Goal: Communication & Community: Share content

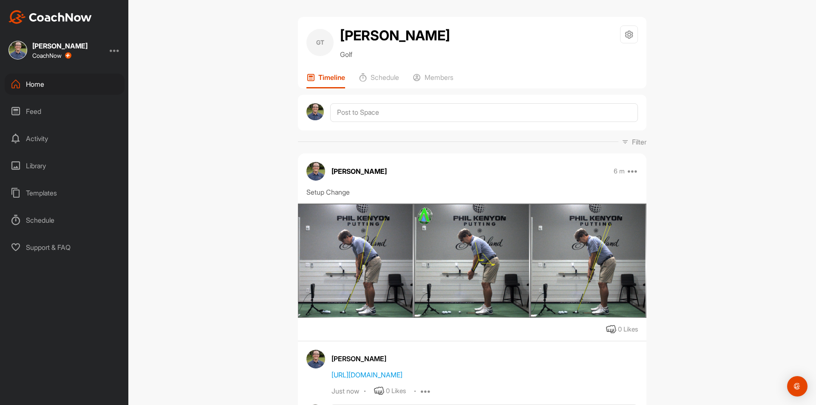
click at [28, 85] on div "Home" at bounding box center [65, 84] width 120 height 21
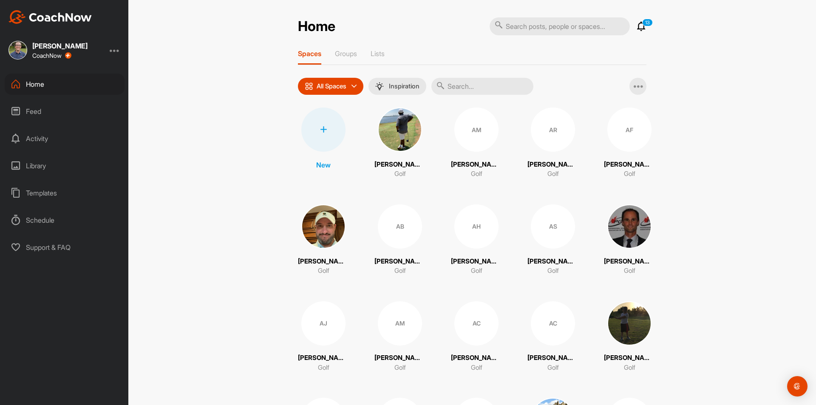
click at [327, 132] on div at bounding box center [323, 130] width 44 height 44
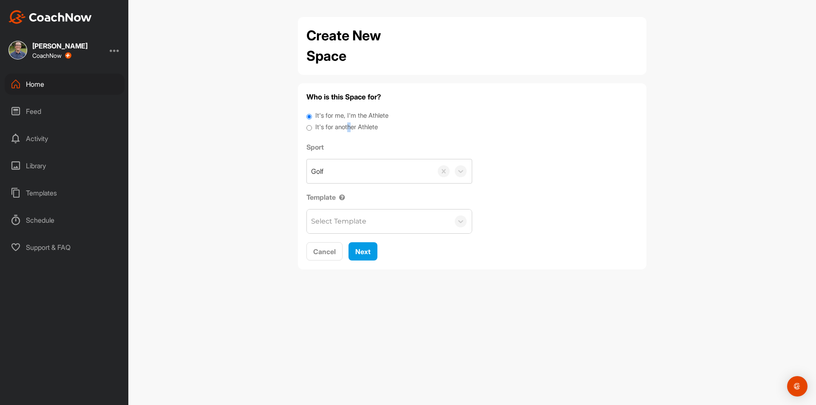
click at [352, 126] on label "It's for another Athlete" at bounding box center [346, 127] width 62 height 10
click at [356, 127] on label "It's for another Athlete" at bounding box center [346, 127] width 62 height 10
click at [312, 127] on input "It's for another Athlete" at bounding box center [310, 127] width 6 height 11
radio input "true"
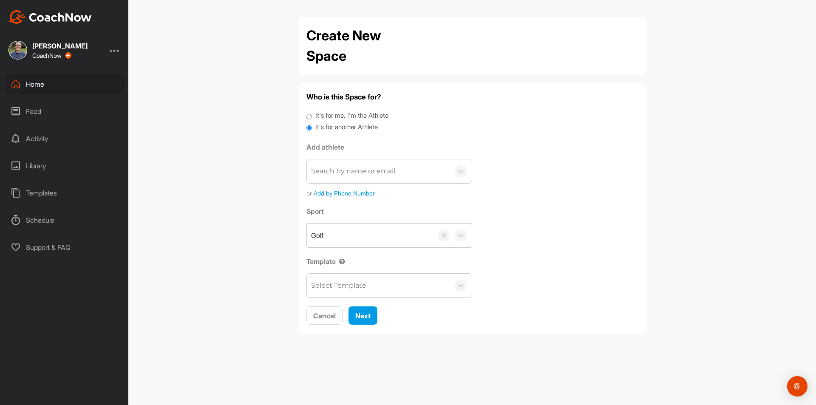
click at [364, 175] on div "Search by name or email" at bounding box center [353, 171] width 84 height 10
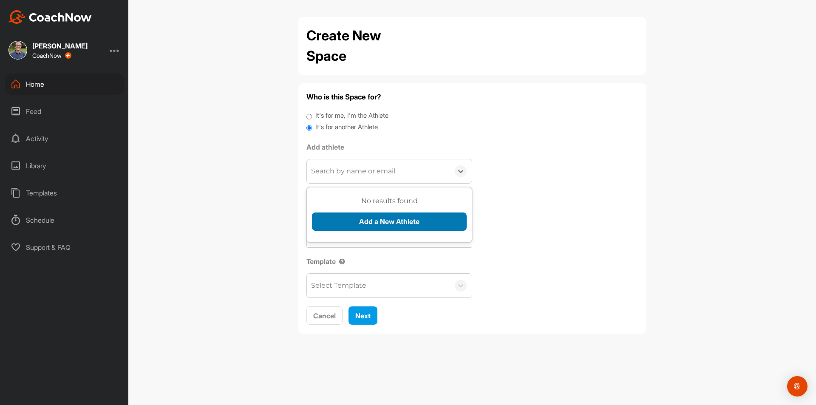
click at [371, 224] on button "Add a New Athlete" at bounding box center [389, 222] width 155 height 18
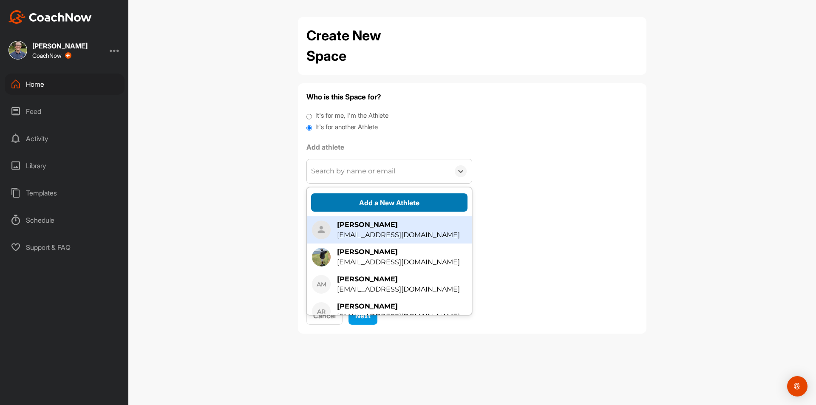
click at [375, 203] on button "Add a New Athlete" at bounding box center [389, 202] width 156 height 18
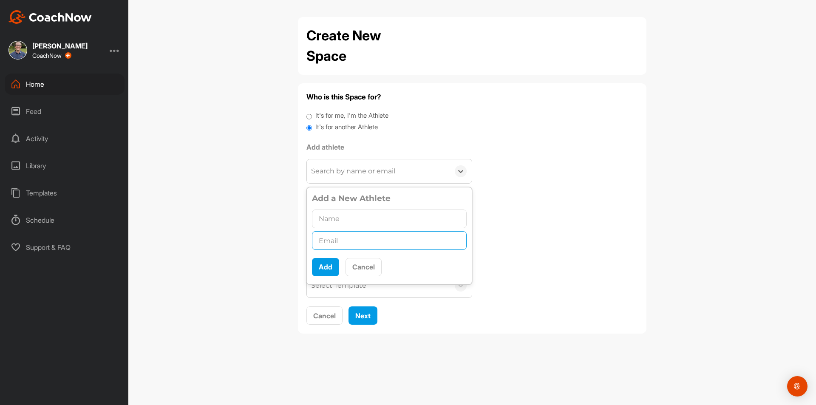
click at [358, 240] on input "text" at bounding box center [389, 240] width 155 height 19
type input "[EMAIL_ADDRESS][DOMAIN_NAME]"
click at [369, 214] on input "text" at bounding box center [389, 219] width 155 height 19
type input "[PERSON_NAME]"
click at [333, 266] on button "Add" at bounding box center [325, 267] width 27 height 18
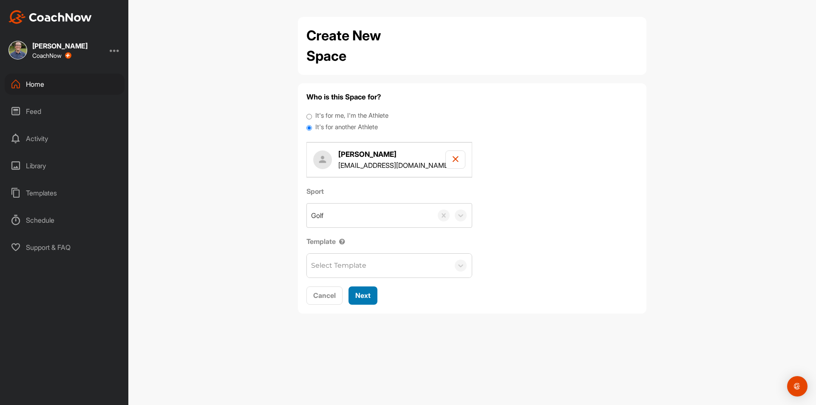
click at [363, 291] on span "Next" at bounding box center [362, 295] width 15 height 9
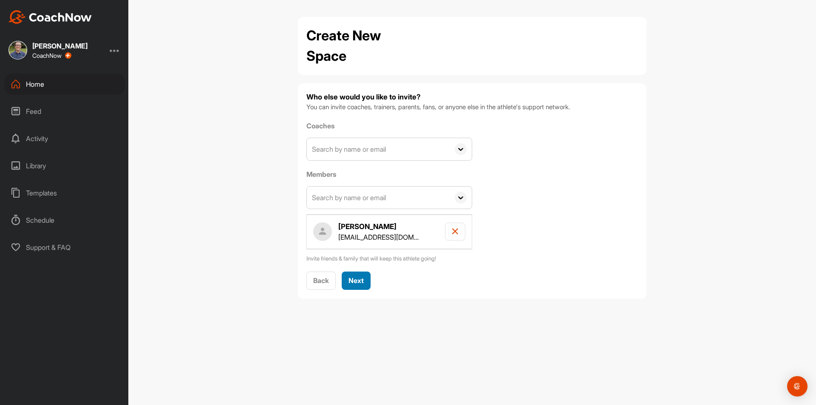
click at [366, 275] on button "Next" at bounding box center [356, 281] width 29 height 18
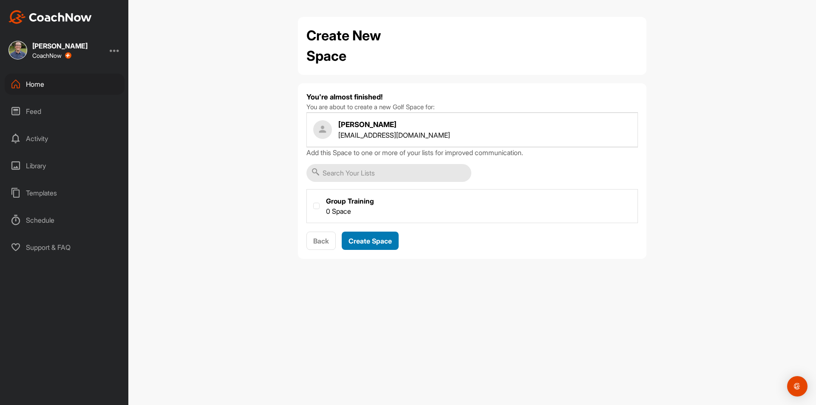
click at [384, 238] on span "Create Space" at bounding box center [370, 241] width 43 height 9
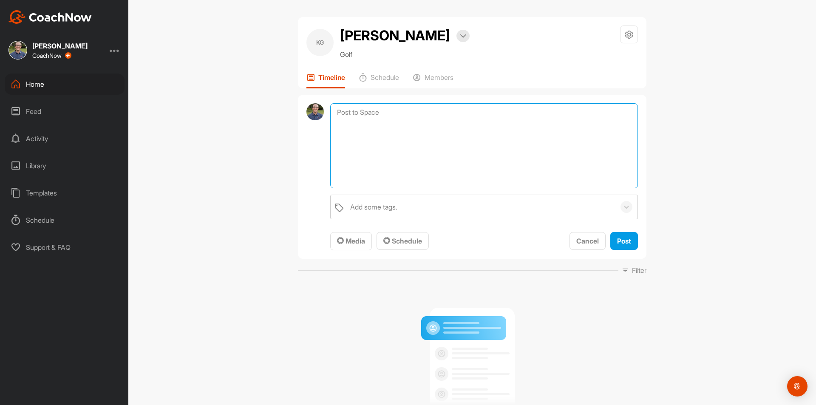
click at [377, 113] on textarea at bounding box center [484, 145] width 308 height 85
type textarea "I"
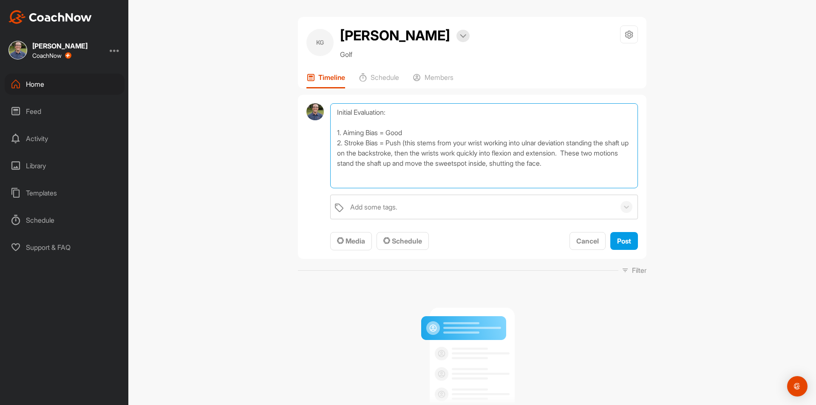
scroll to position [0, 0]
click at [342, 133] on textarea "Initial Evaluation: 1. Aiming Bias = Good 2. Stroke Bias = Push (this stems fro…" at bounding box center [484, 145] width 308 height 85
click at [343, 145] on textarea "Initial Evaluation: Aiming Bias = Good 2. Stroke Bias = Push (this stems from y…" at bounding box center [484, 145] width 308 height 85
click at [339, 175] on textarea "Initial Evaluation: Aiming Bias = Good Stroke Bias = Push (this stems from your…" at bounding box center [484, 145] width 308 height 85
click at [338, 178] on textarea "Initial Evaluation: Aiming Bias = Good Stroke Bias = Push (this stems from your…" at bounding box center [484, 145] width 308 height 85
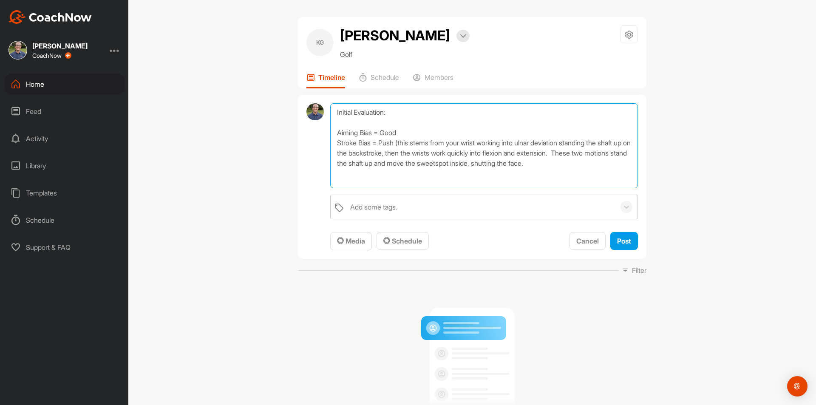
click at [491, 165] on textarea "Initial Evaluation: Aiming Bias = Good Stroke Bias = Push (this stems from your…" at bounding box center [484, 145] width 308 height 85
click at [493, 158] on textarea "Initial Evaluation: Aiming Bias = Good Stroke Bias = Push (this stems from your…" at bounding box center [484, 145] width 308 height 85
click at [499, 165] on textarea "Initial Evaluation: Aiming Bias = Good Stroke Bias = Push (this stems from your…" at bounding box center [484, 145] width 308 height 85
click at [355, 180] on textarea "Initial Evaluation: Aiming Bias = Good Stroke Bias = Push (this stems from your…" at bounding box center [484, 145] width 308 height 85
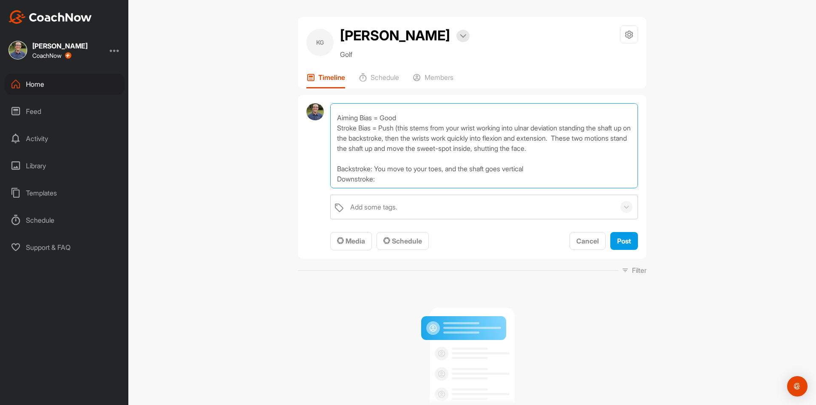
scroll to position [25, 0]
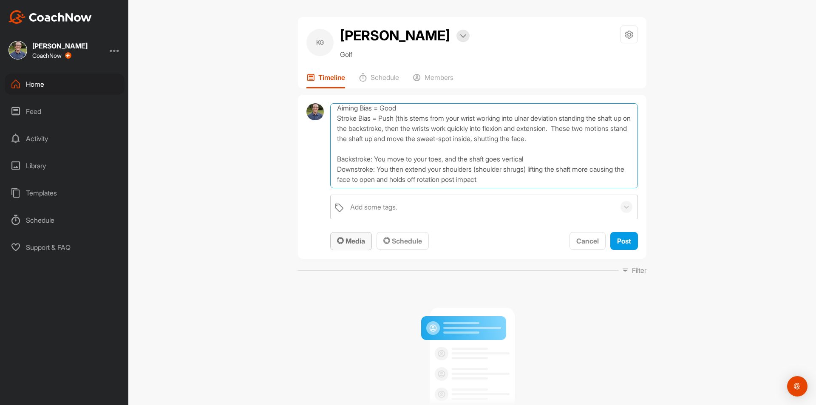
type textarea "Initial Evaluation: Aiming Bias = Good Stroke Bias = Push (this stems from your…"
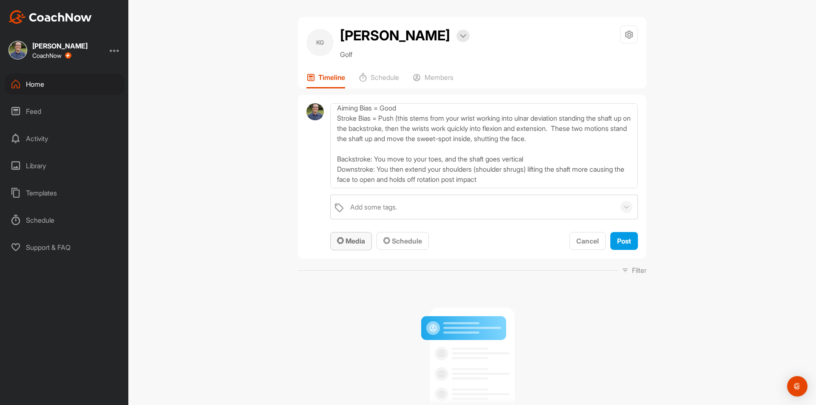
click at [344, 250] on button "Media" at bounding box center [351, 241] width 42 height 18
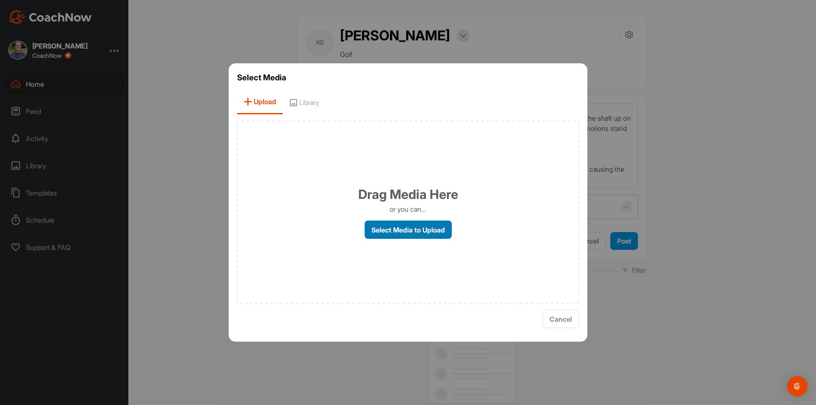
click at [389, 228] on label "Select Media to Upload" at bounding box center [408, 230] width 87 height 18
click at [0, 0] on input "Select Media to Upload" at bounding box center [0, 0] width 0 height 0
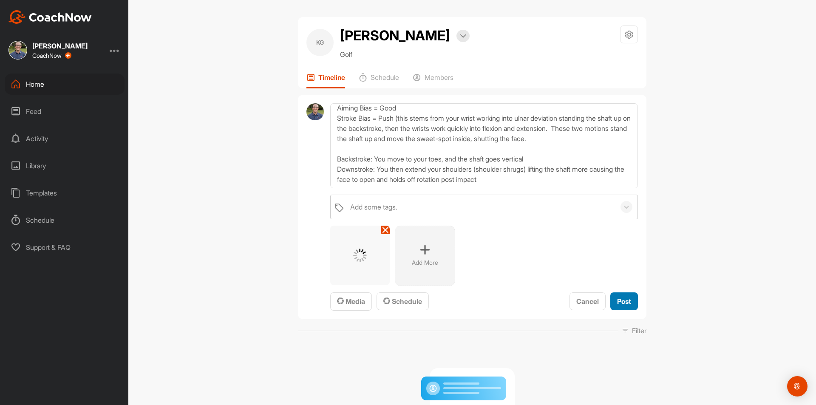
click at [622, 306] on div "Post" at bounding box center [624, 301] width 14 height 10
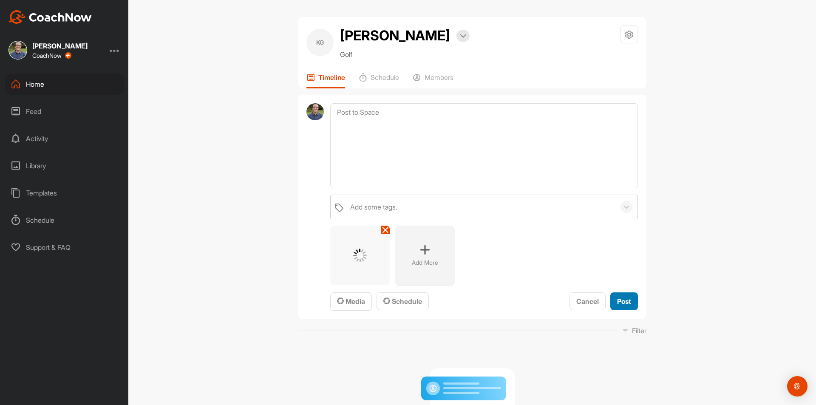
scroll to position [0, 0]
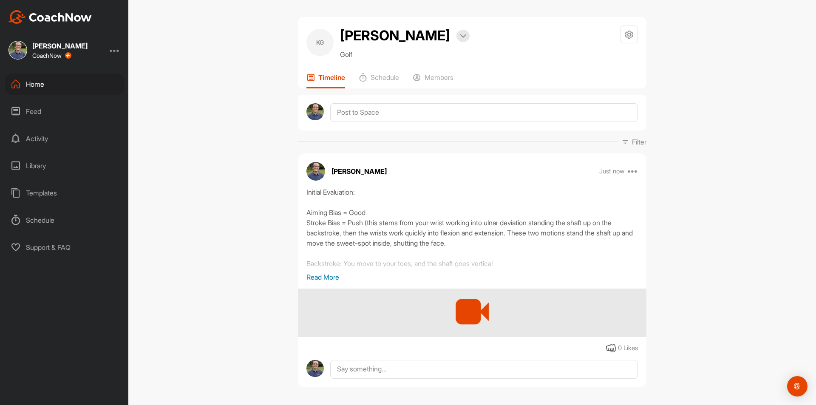
click at [320, 274] on p "Read More" at bounding box center [473, 277] width 332 height 10
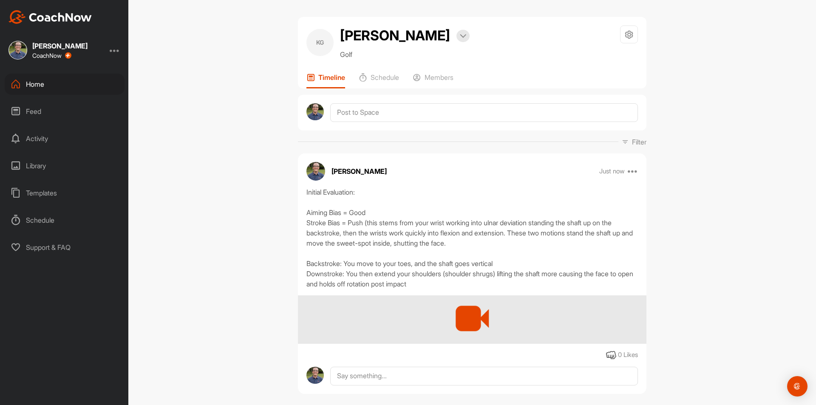
scroll to position [15, 0]
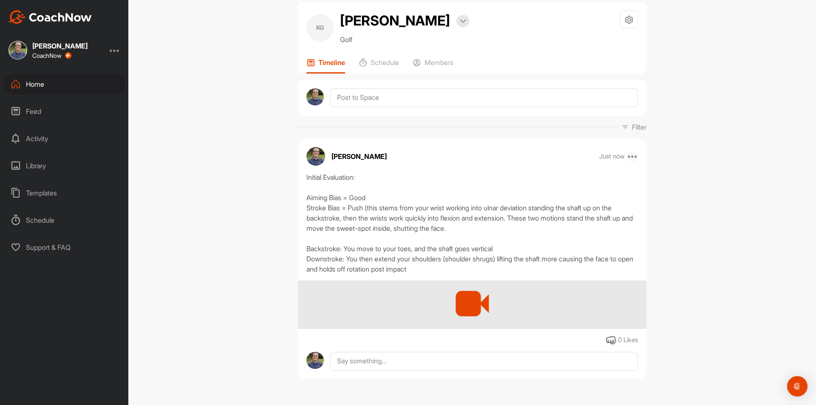
click at [630, 159] on icon at bounding box center [633, 156] width 10 height 10
click at [562, 194] on button "Edit" at bounding box center [580, 185] width 115 height 28
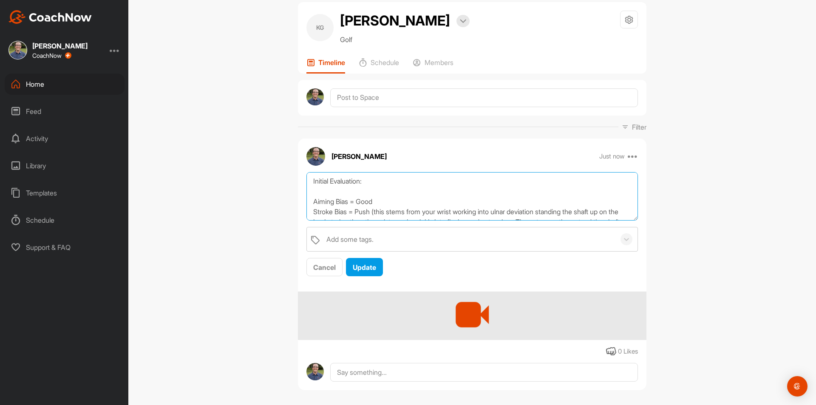
click at [546, 211] on textarea "Initial Evaluation: Aiming Bias = Good Stroke Bias = Push (this stems from your…" at bounding box center [473, 196] width 332 height 49
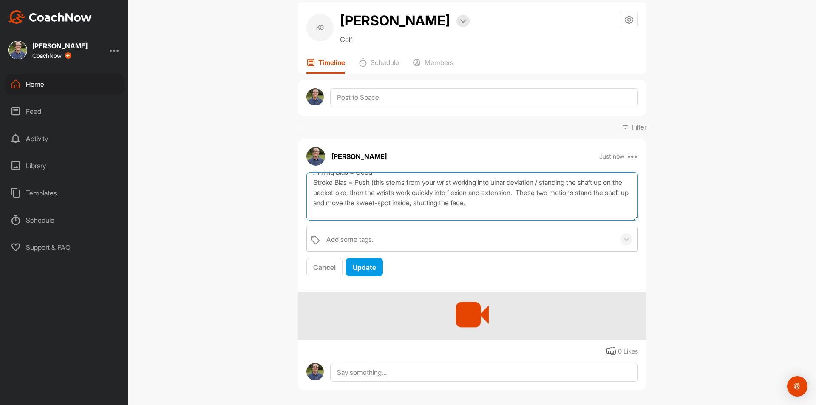
scroll to position [43, 0]
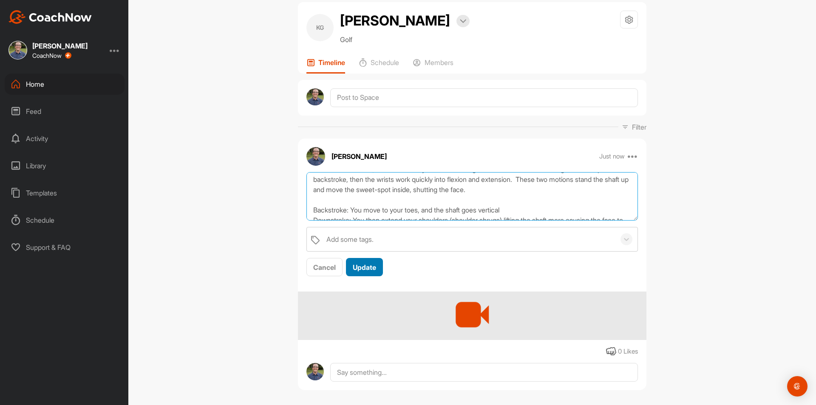
type textarea "Initial Evaluation: Aiming Bias = Good Stroke Bias = Push (this stems from your…"
click at [353, 263] on span "Update" at bounding box center [364, 267] width 23 height 9
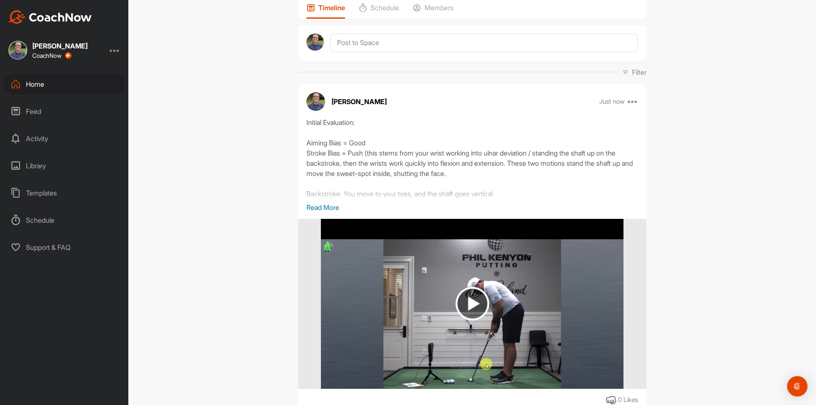
scroll to position [85, 0]
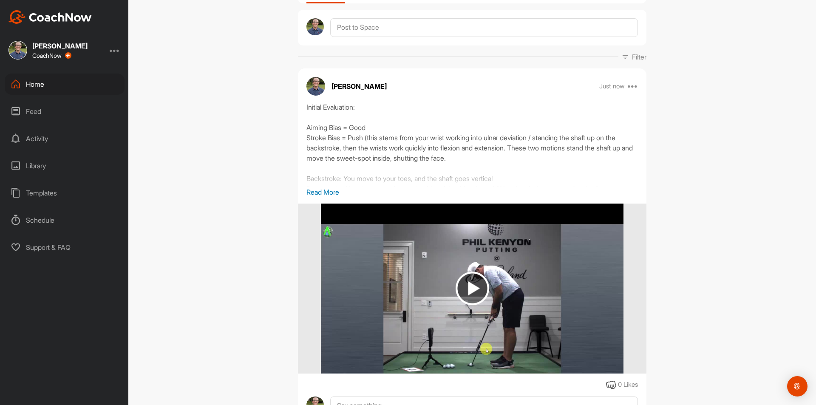
click at [307, 189] on p "Read More" at bounding box center [473, 192] width 332 height 10
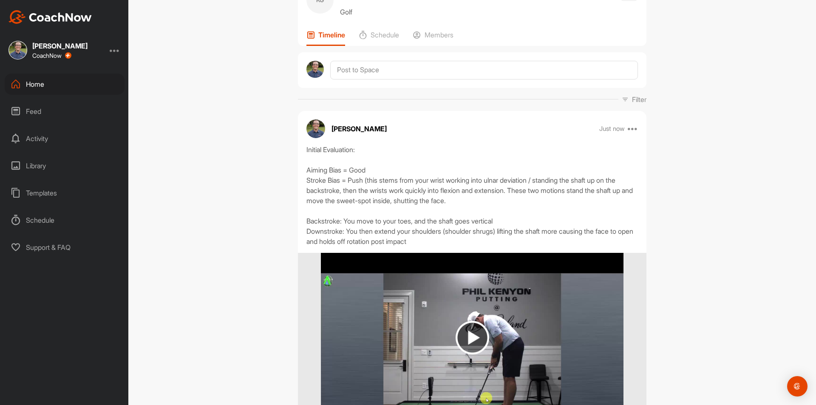
scroll to position [0, 0]
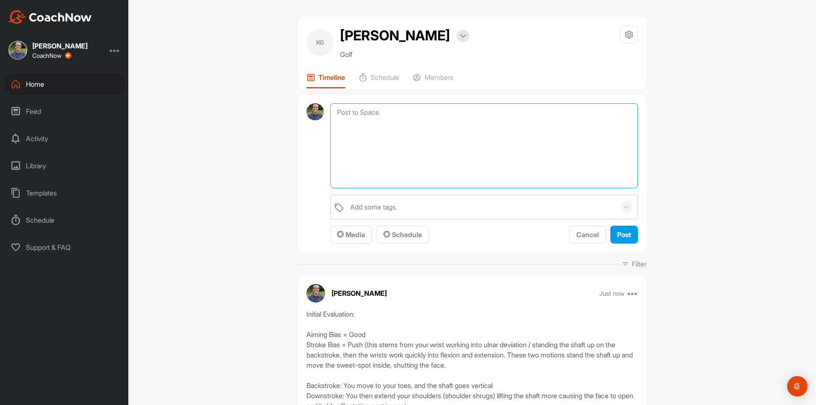
click at [373, 117] on textarea at bounding box center [484, 145] width 308 height 85
click at [358, 113] on textarea "Drills = Towel Drill" at bounding box center [484, 145] width 308 height 85
click at [387, 136] on textarea "Drills = 1. Towel Drill" at bounding box center [484, 145] width 308 height 85
paste textarea "[URL][DOMAIN_NAME]"
click at [384, 165] on textarea "Drills = 1. Towel Drill 2. Chalk Line 3. Visio Putting Template 4. Plane Board …" at bounding box center [484, 145] width 308 height 85
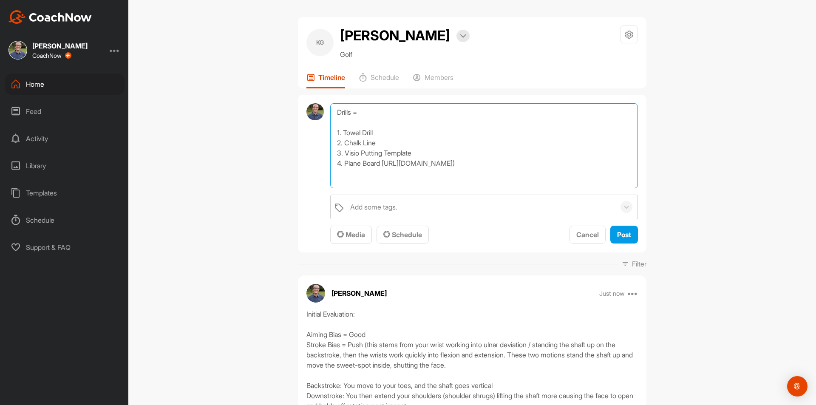
click at [508, 168] on textarea "Drills = 1. Towel Drill 2. Chalk Line 3. Visio Putting Template 4. Plane Board …" at bounding box center [484, 145] width 308 height 85
click at [380, 164] on textarea "Drills = 1. Towel Drill 2. Chalk Line 3. Visio Putting Template 4. Plane Board …" at bounding box center [484, 145] width 308 height 85
click at [361, 159] on textarea "Drills = 1. Towel Drill 2. Chalk Line 3. Visio Putting Template 4. Plane Board …" at bounding box center [484, 145] width 308 height 85
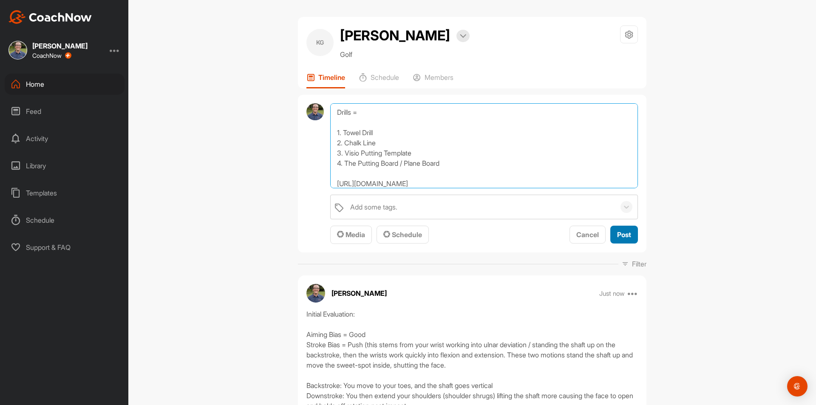
type textarea "Drills = 1. Towel Drill 2. Chalk Line 3. Visio Putting Template 4. The Putting …"
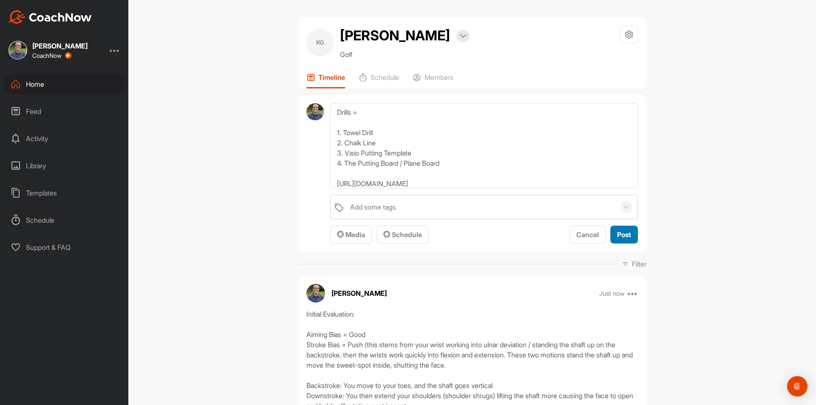
click at [617, 238] on span "Post" at bounding box center [624, 234] width 14 height 9
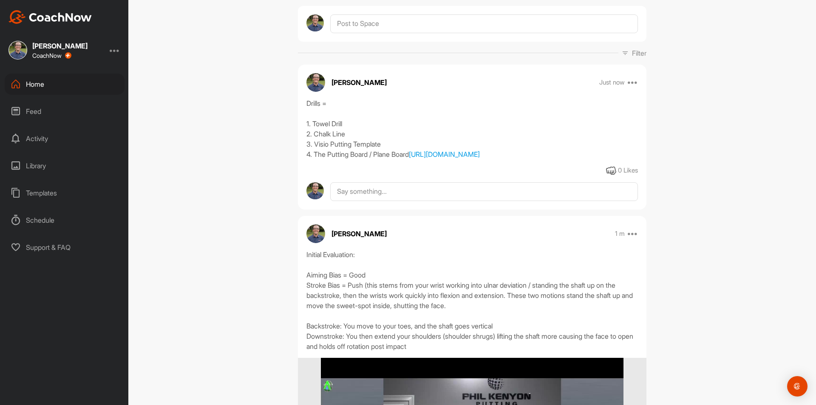
scroll to position [213, 0]
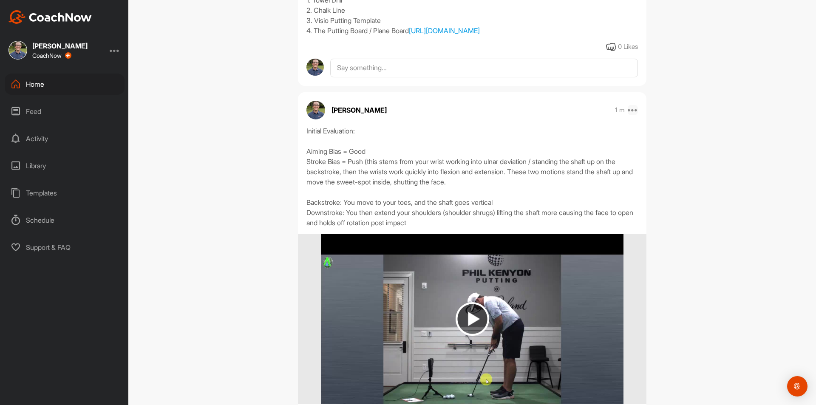
click at [630, 115] on icon at bounding box center [633, 110] width 10 height 10
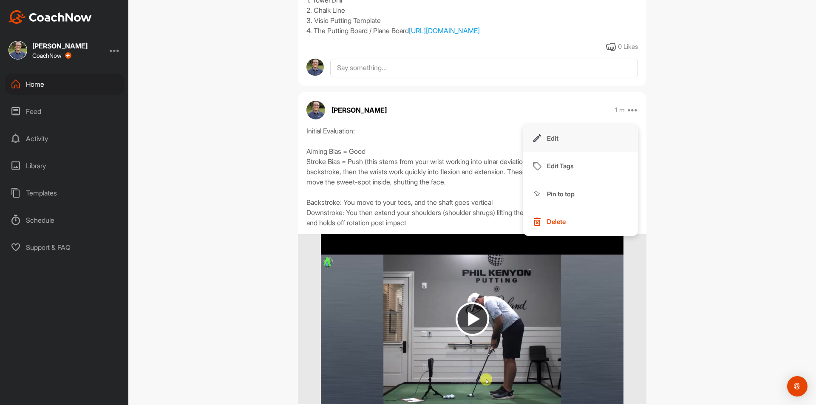
click at [609, 153] on button "Edit" at bounding box center [580, 139] width 115 height 28
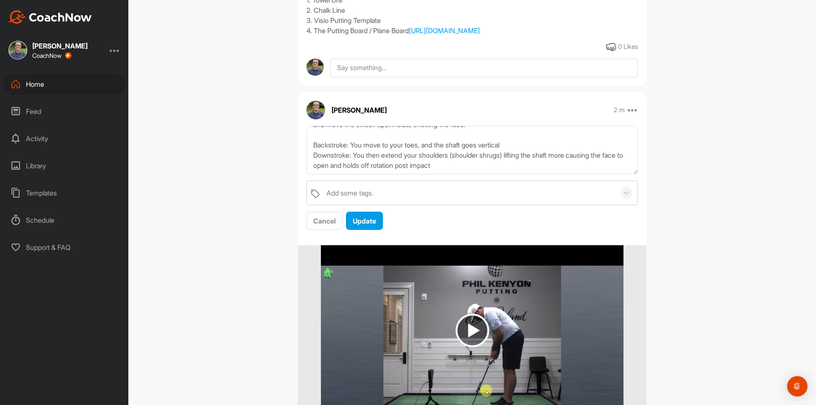
scroll to position [71, 0]
drag, startPoint x: 470, startPoint y: 178, endPoint x: 473, endPoint y: 183, distance: 5.5
click at [470, 175] on textarea "Initial Evaluation: Aiming Bias = Good Stroke Bias = Push (this stems from your…" at bounding box center [473, 150] width 332 height 49
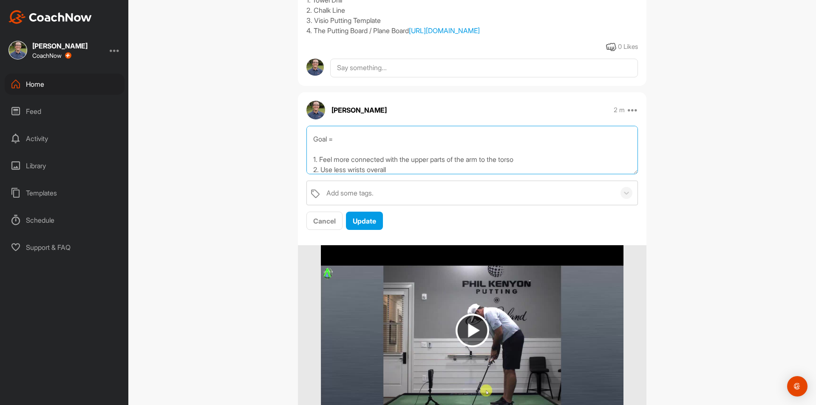
scroll to position [118, 0]
type textarea "Initial Evaluation: Aiming Bias = Good Stroke Bias = Push (this stems from your…"
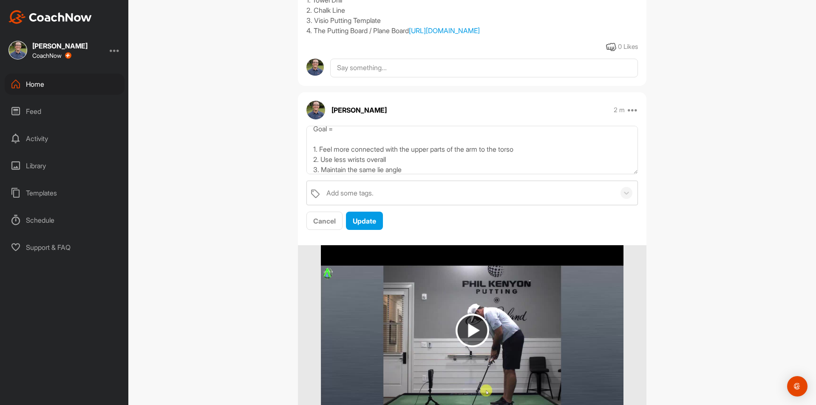
click at [382, 230] on div "Cancel Update" at bounding box center [473, 221] width 332 height 19
click at [374, 225] on span "Update" at bounding box center [364, 221] width 23 height 9
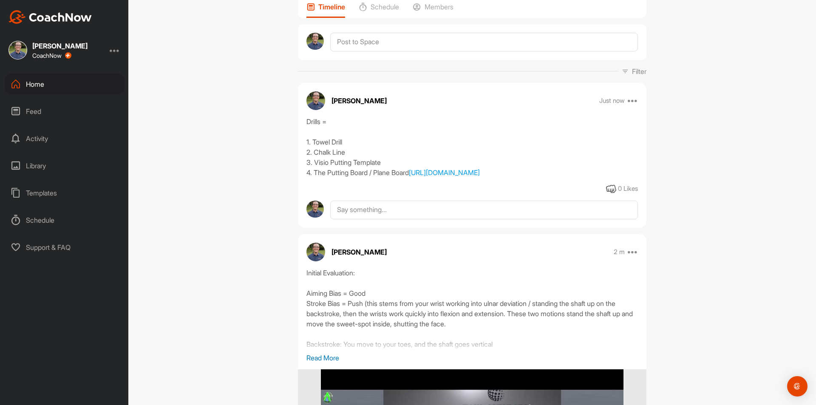
scroll to position [0, 0]
